Goal: Transaction & Acquisition: Purchase product/service

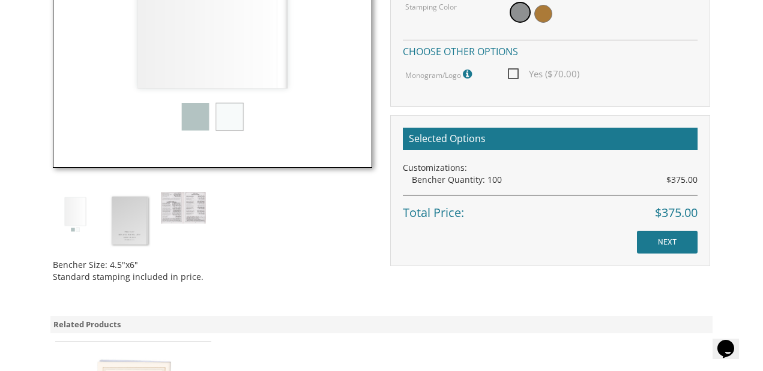
scroll to position [511, 0]
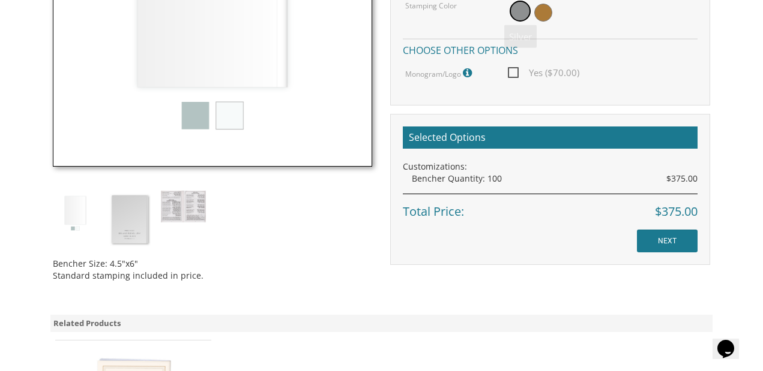
click at [517, 71] on span "Yes ($70.00)" at bounding box center [543, 72] width 71 height 15
click at [515, 71] on input "Yes ($70.00)" at bounding box center [512, 72] width 8 height 8
checkbox input "true"
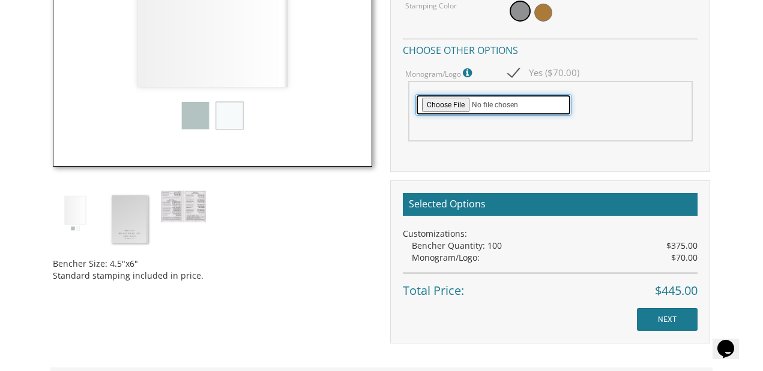
click at [446, 109] on input "file" at bounding box center [493, 105] width 156 height 22
type input "C:\fakepath\Jessica&Jacob wedding logo.jpg"
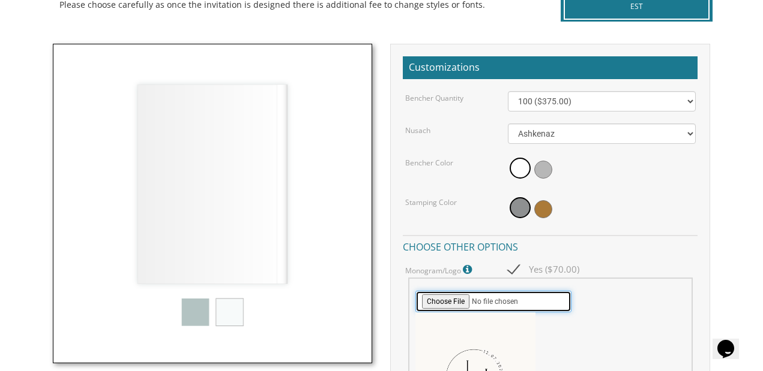
scroll to position [311, 0]
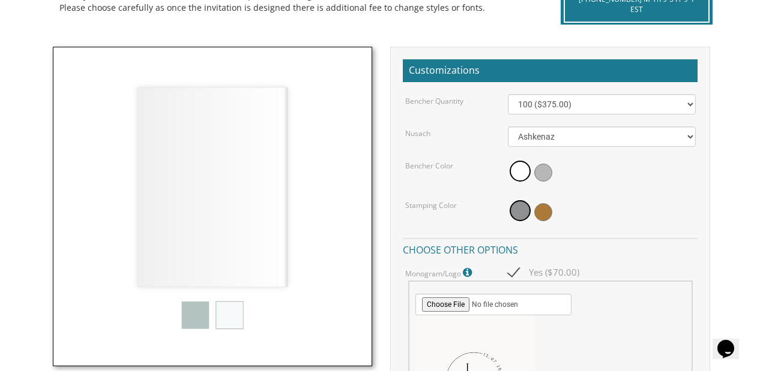
click at [191, 326] on img at bounding box center [213, 207] width 320 height 320
click at [200, 312] on img at bounding box center [213, 207] width 320 height 320
click at [522, 212] on span at bounding box center [519, 210] width 21 height 21
click at [541, 211] on span at bounding box center [543, 212] width 18 height 18
click at [517, 208] on span at bounding box center [518, 212] width 18 height 18
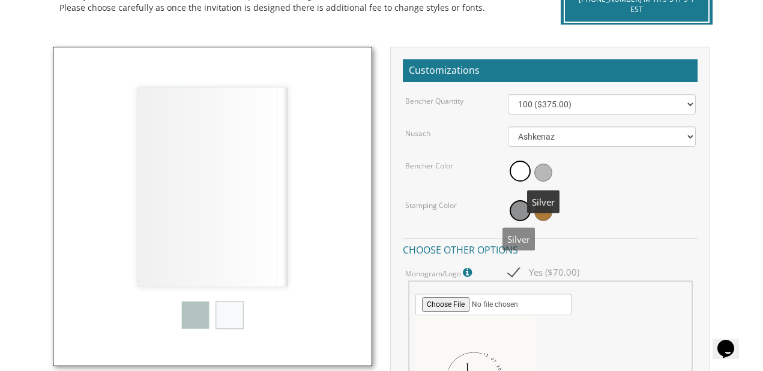
click at [547, 166] on span at bounding box center [543, 173] width 18 height 18
click at [517, 164] on span at bounding box center [518, 173] width 18 height 18
click at [523, 214] on span at bounding box center [519, 210] width 21 height 21
click at [604, 202] on div at bounding box center [601, 213] width 187 height 28
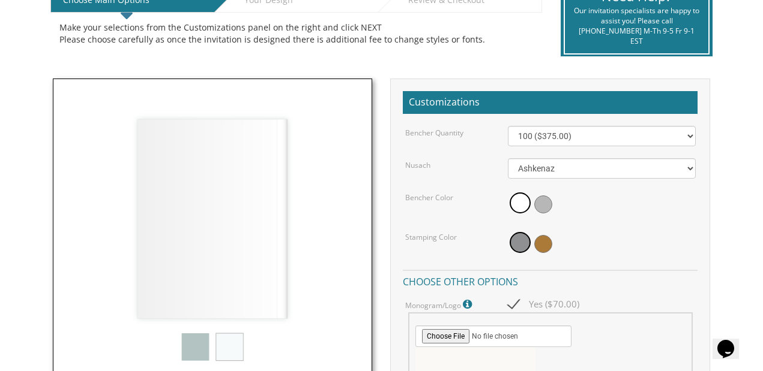
scroll to position [280, 0]
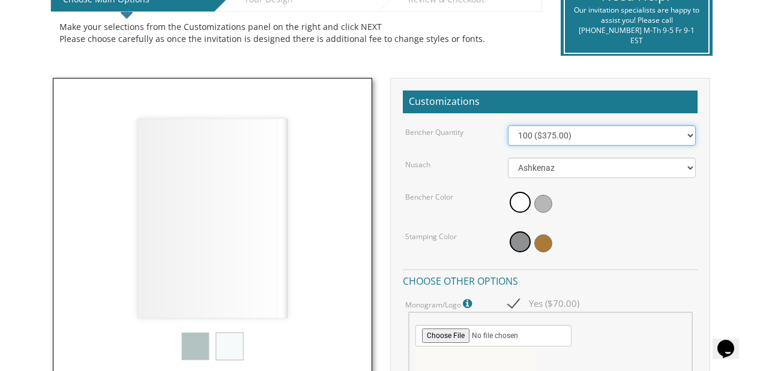
click at [567, 137] on select "100 ($375.00) 200 ($650.00) 300 ($975.00) 400 ($1,300.00) 500 ($1,625.00)" at bounding box center [601, 135] width 187 height 20
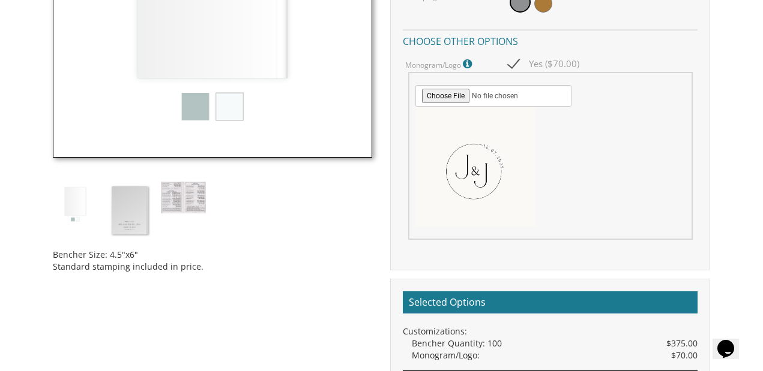
scroll to position [608, 0]
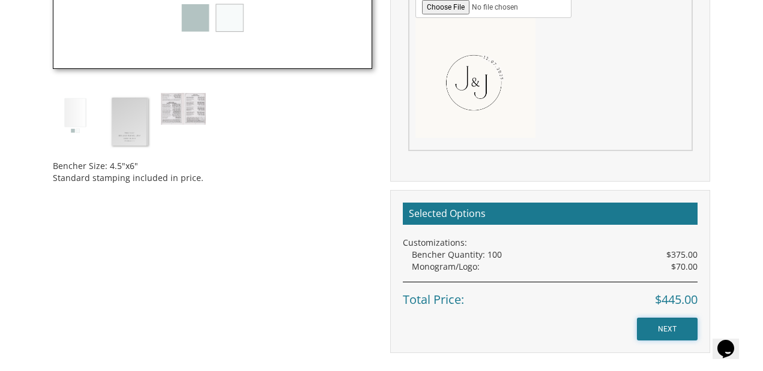
click at [656, 332] on input "NEXT" at bounding box center [667, 329] width 61 height 23
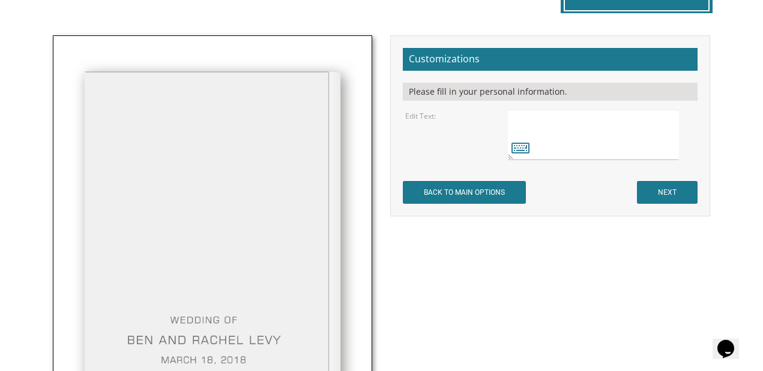
scroll to position [347, 0]
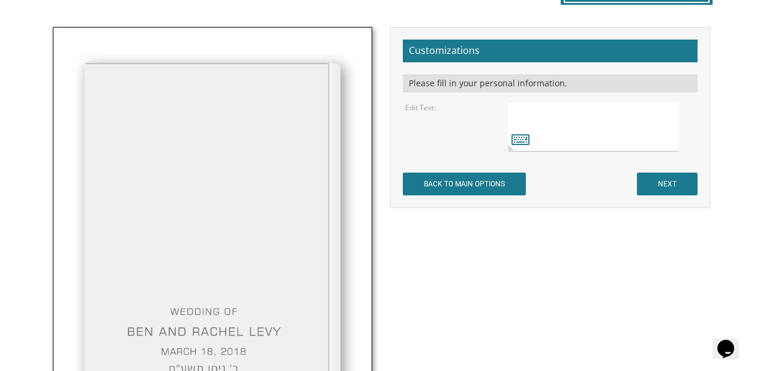
click at [591, 132] on textarea at bounding box center [593, 126] width 170 height 50
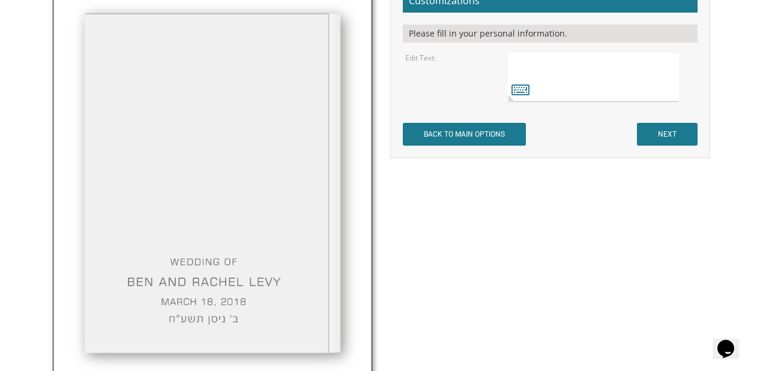
scroll to position [407, 0]
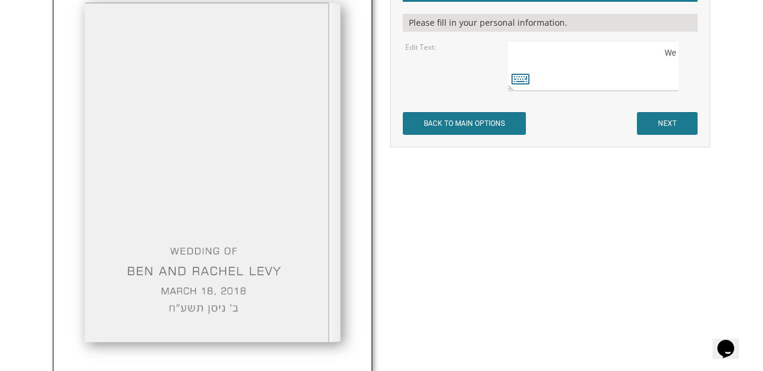
type textarea "W"
paste textarea "י״ז"
paste textarea "(כִּסְלֵו)"
click at [661, 86] on textarea at bounding box center [593, 66] width 170 height 50
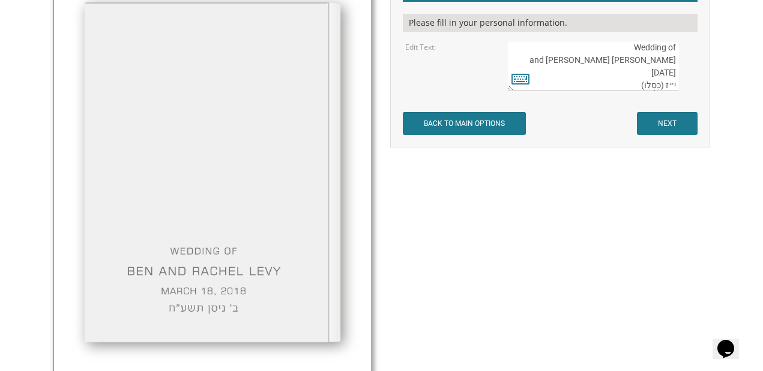
scroll to position [13, 0]
drag, startPoint x: 662, startPoint y: 87, endPoint x: 643, endPoint y: 86, distance: 18.6
click at [643, 86] on textarea at bounding box center [593, 66] width 170 height 50
drag, startPoint x: 662, startPoint y: 80, endPoint x: 679, endPoint y: 82, distance: 16.8
click at [679, 80] on div at bounding box center [601, 66] width 187 height 50
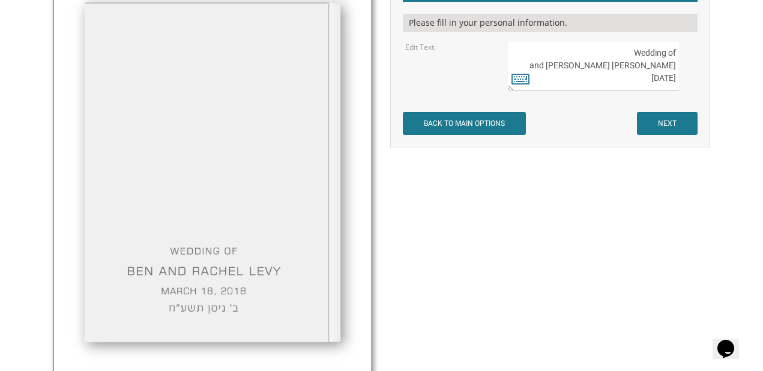
paste textarea "י"ז כסלו תשפ"ו"
type textarea "Wedding of [PERSON_NAME] and [PERSON_NAME] [DATE] י"ז כסלו תשפ"ו"
click at [682, 125] on input "NEXT" at bounding box center [667, 123] width 61 height 23
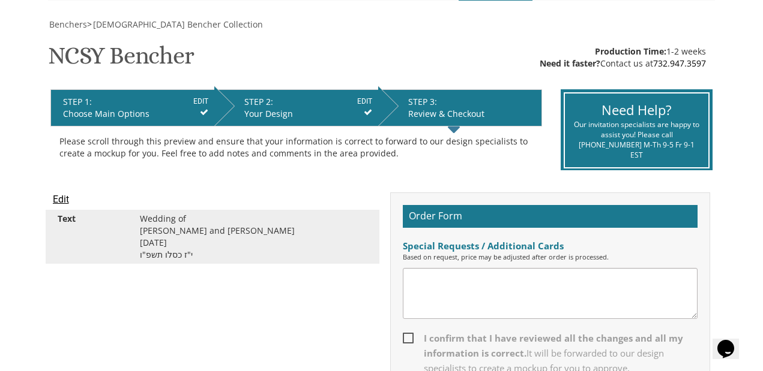
scroll to position [166, 0]
